Goal: Information Seeking & Learning: Learn about a topic

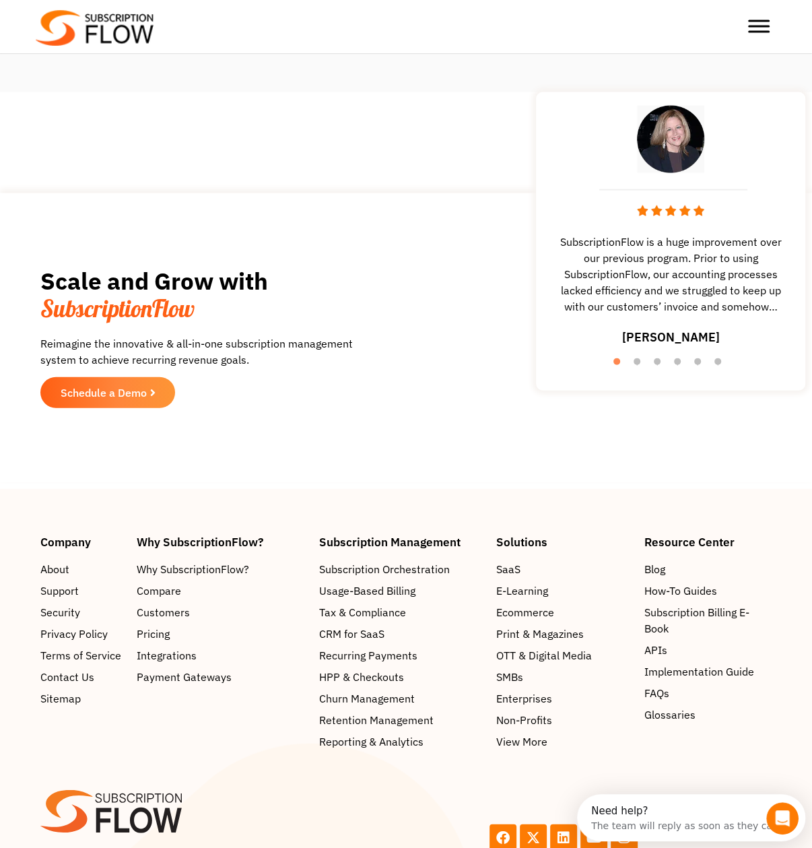
scroll to position [1885, 0]
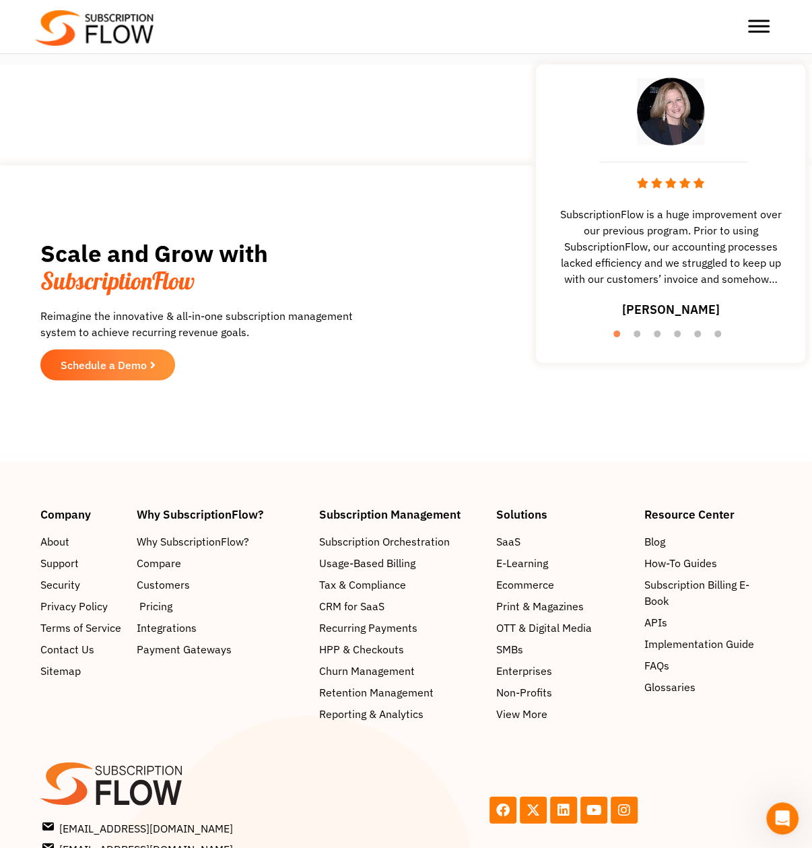
click at [158, 598] on span "Pricing" at bounding box center [155, 606] width 33 height 16
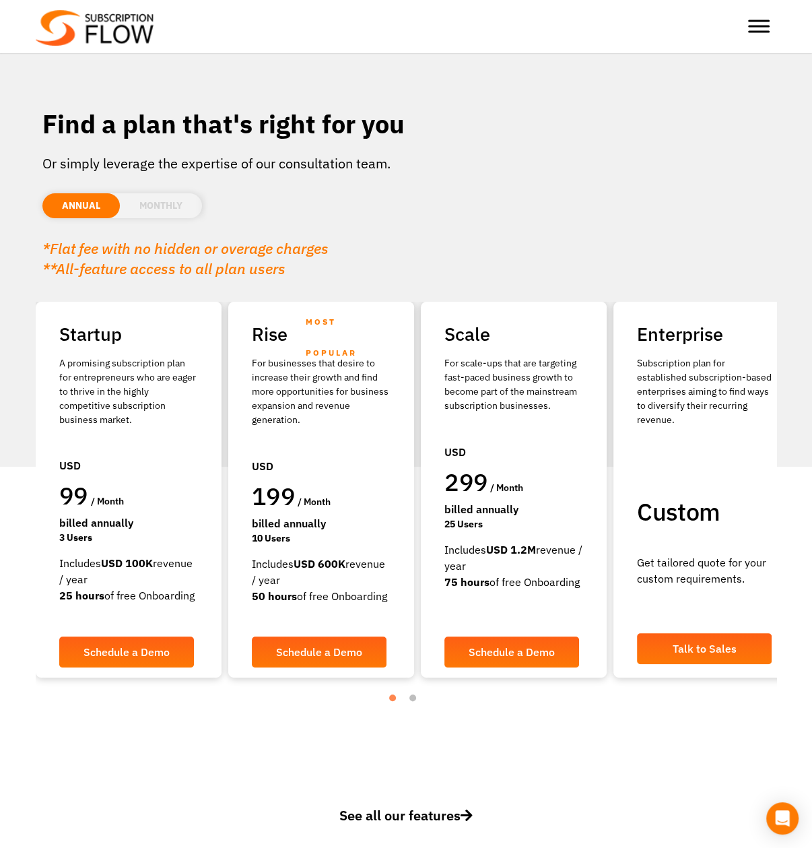
click at [121, 559] on strong "USD 100K" at bounding box center [127, 562] width 52 height 13
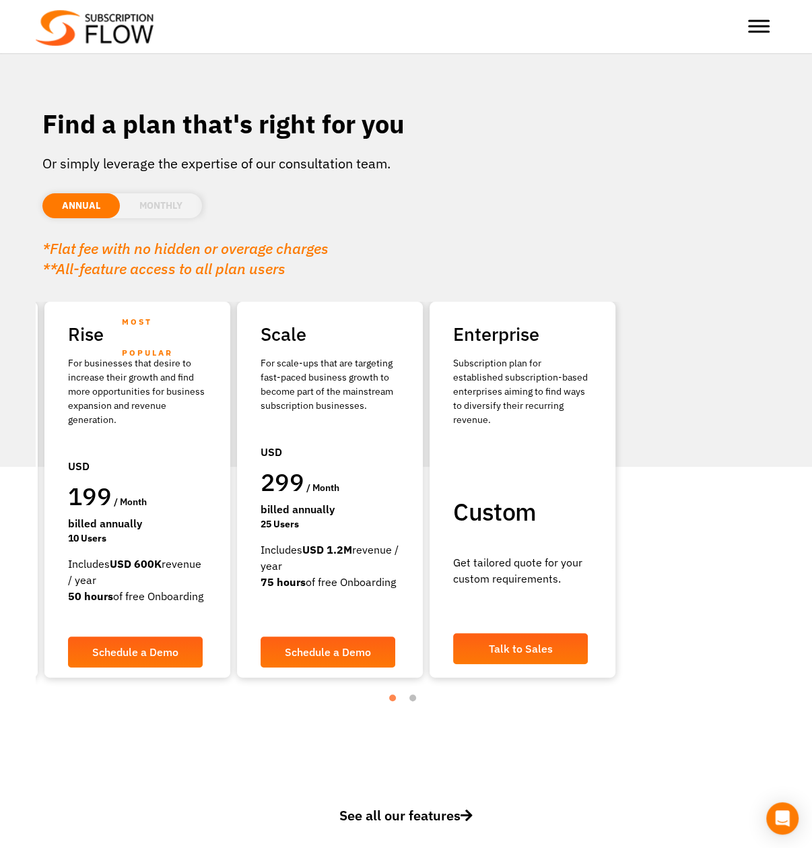
drag, startPoint x: 413, startPoint y: 440, endPoint x: 242, endPoint y: 431, distance: 171.9
click at [261, 431] on div "USD 299 / month Billed Annually 25 Users" at bounding box center [330, 483] width 139 height 118
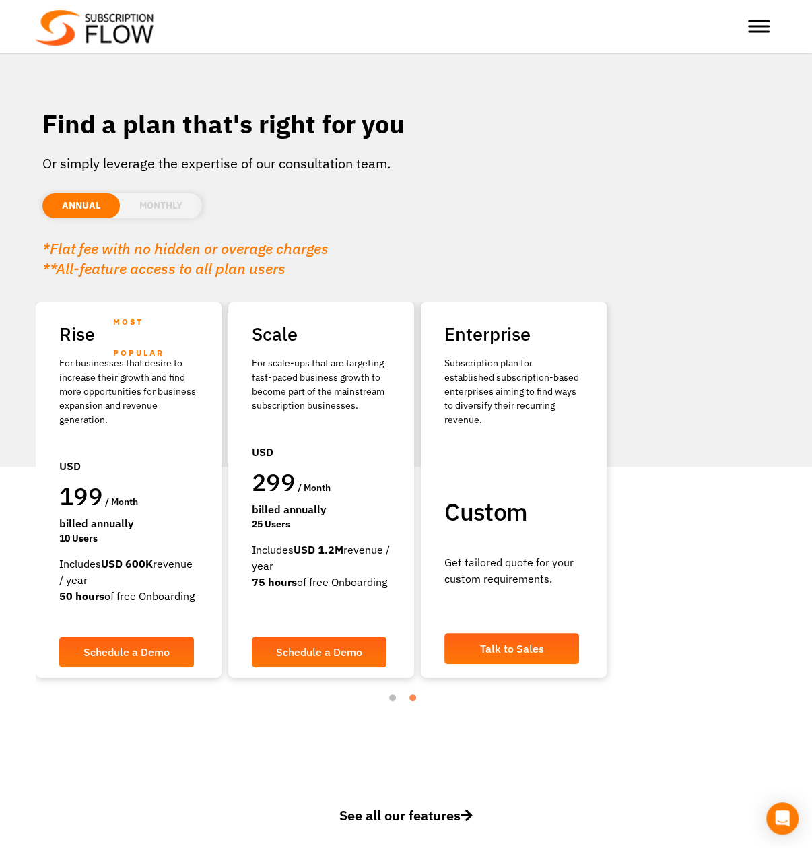
drag, startPoint x: 224, startPoint y: 459, endPoint x: 574, endPoint y: 454, distance: 350.2
